Goal: Navigation & Orientation: Find specific page/section

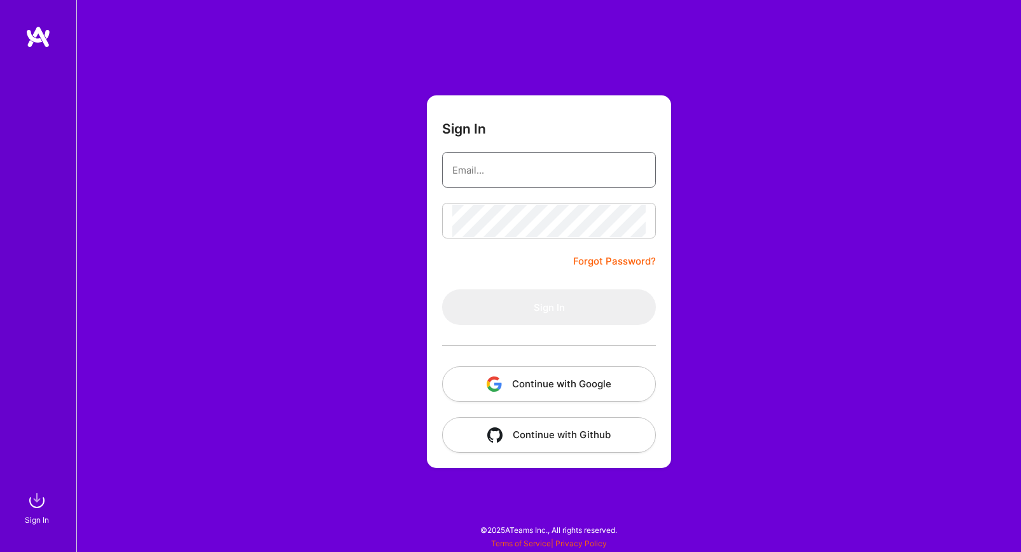
click at [573, 166] on input "email" at bounding box center [548, 170] width 193 height 32
type input "[EMAIL_ADDRESS][DOMAIN_NAME]"
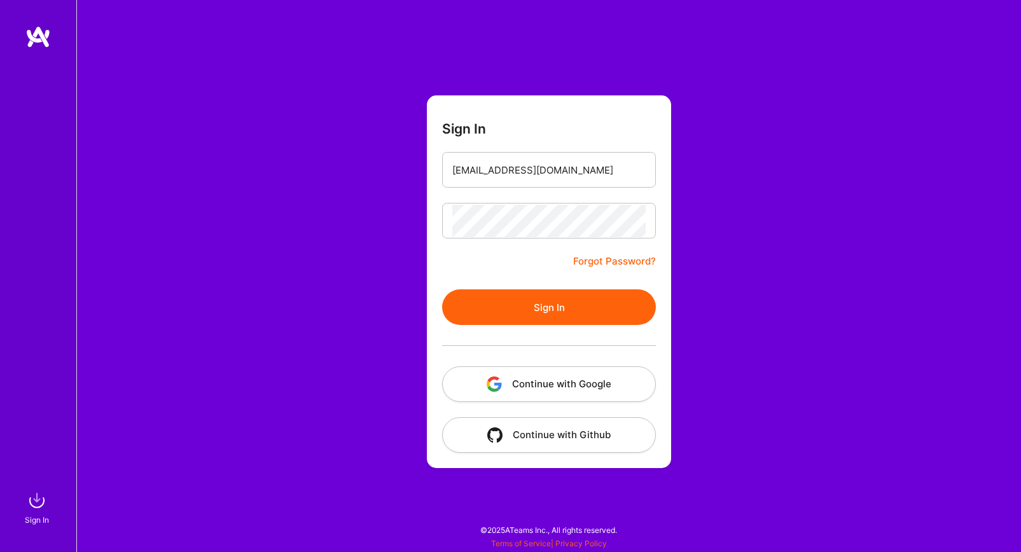
click at [553, 308] on button "Sign In" at bounding box center [549, 307] width 214 height 36
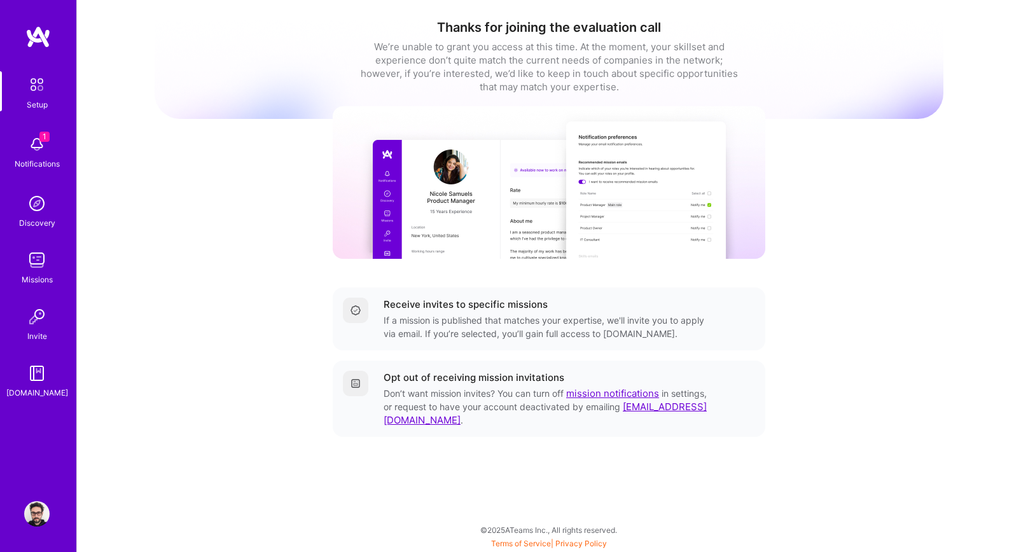
click at [33, 508] on img at bounding box center [36, 513] width 25 height 25
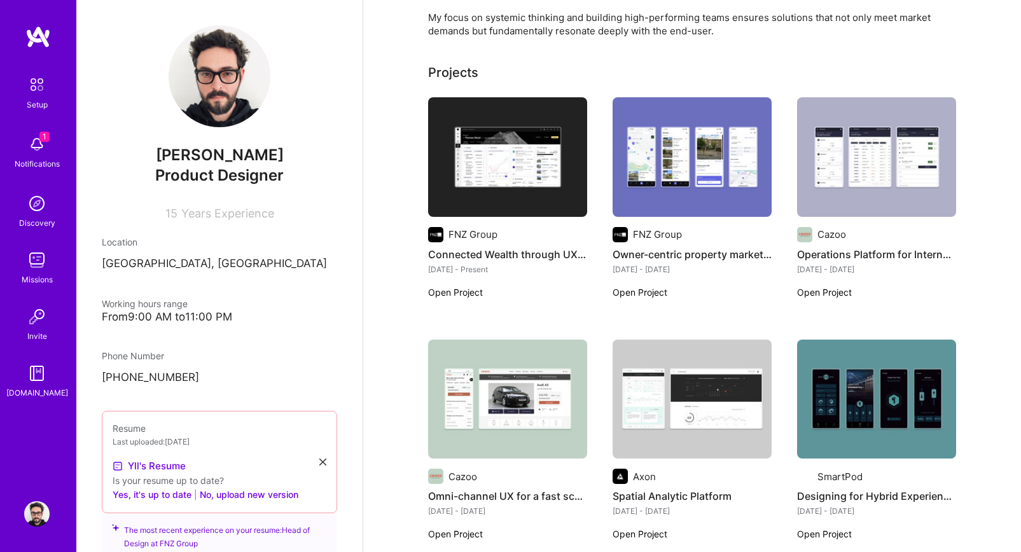
scroll to position [331, 0]
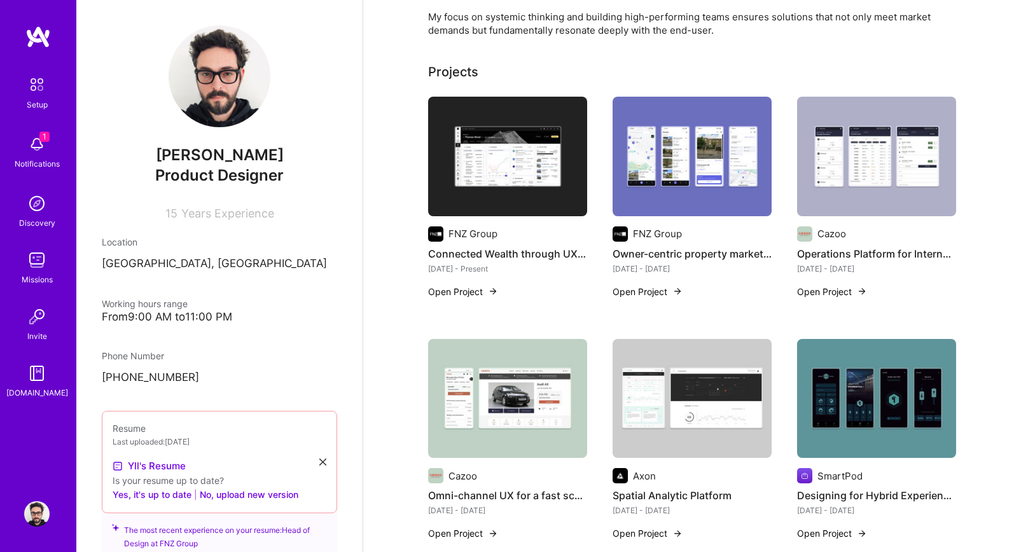
click at [670, 195] on img at bounding box center [692, 157] width 159 height 120
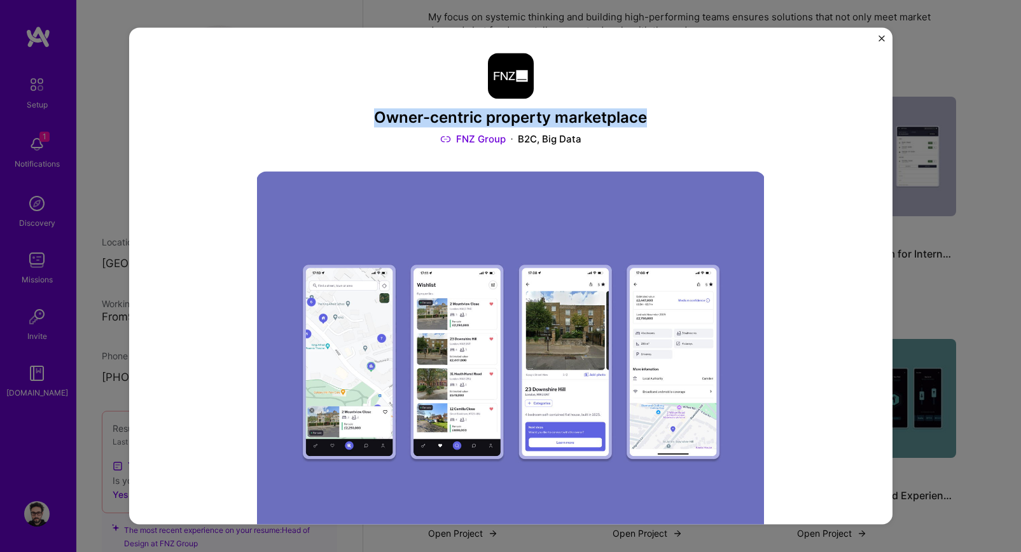
drag, startPoint x: 377, startPoint y: 118, endPoint x: 654, endPoint y: 110, distance: 276.9
click at [654, 110] on h3 "Owner-centric property marketplace" at bounding box center [510, 118] width 509 height 18
copy h3 "Owner-centric property marketplace"
